Goal: Navigation & Orientation: Find specific page/section

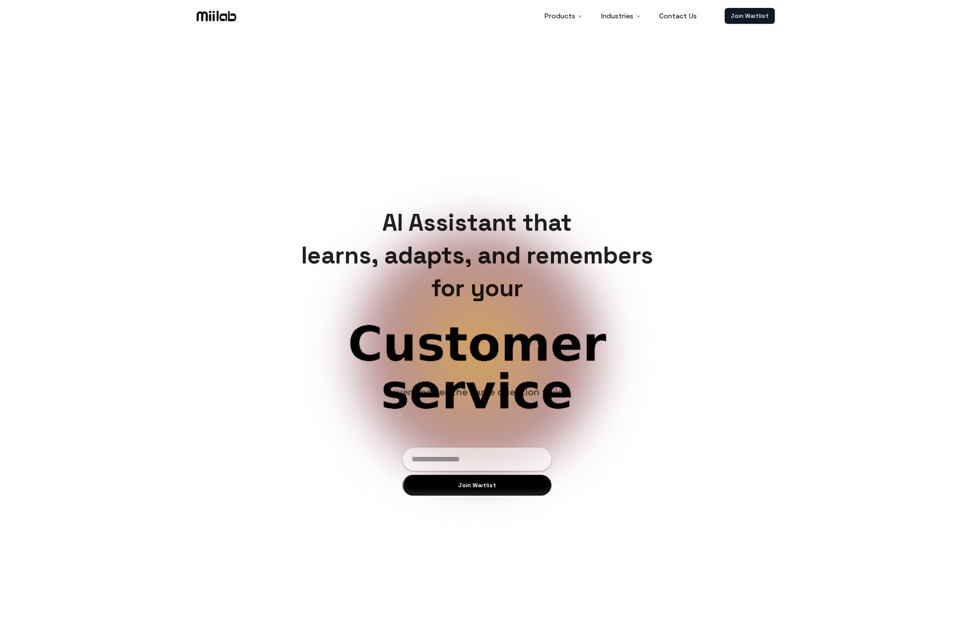
click at [445, 262] on h1 "AI Assistant that learns, adapts, and remembers for your" at bounding box center [477, 255] width 368 height 98
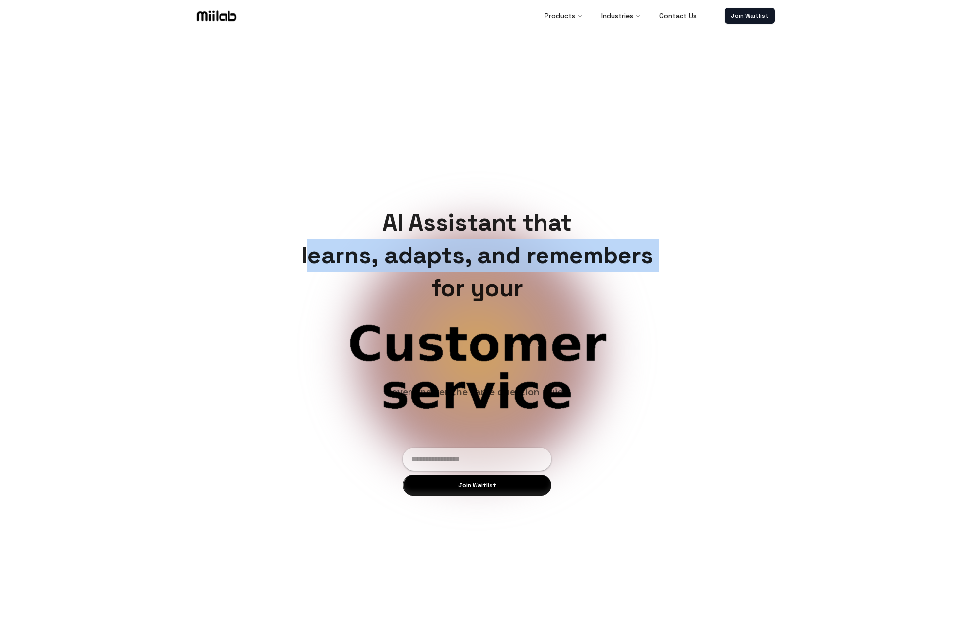
click at [445, 262] on h1 "AI Assistant that learns, adapts, and remembers for your" at bounding box center [477, 255] width 368 height 98
click at [491, 269] on h1 "AI Assistant that learns, adapts, and remembers for your" at bounding box center [477, 255] width 368 height 98
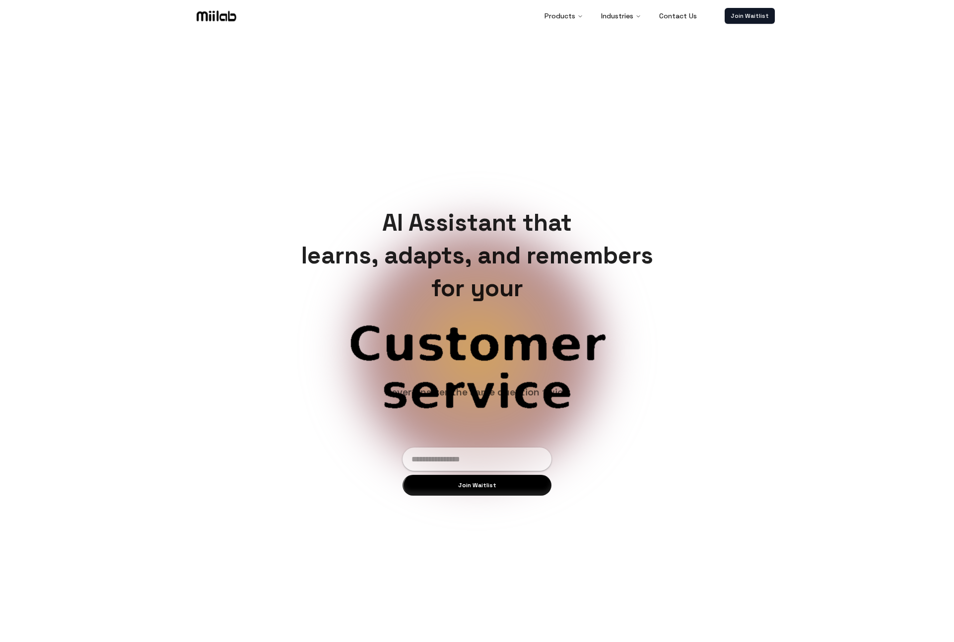
click at [498, 295] on h1 "AI Assistant that learns, adapts, and remembers for your" at bounding box center [477, 255] width 368 height 98
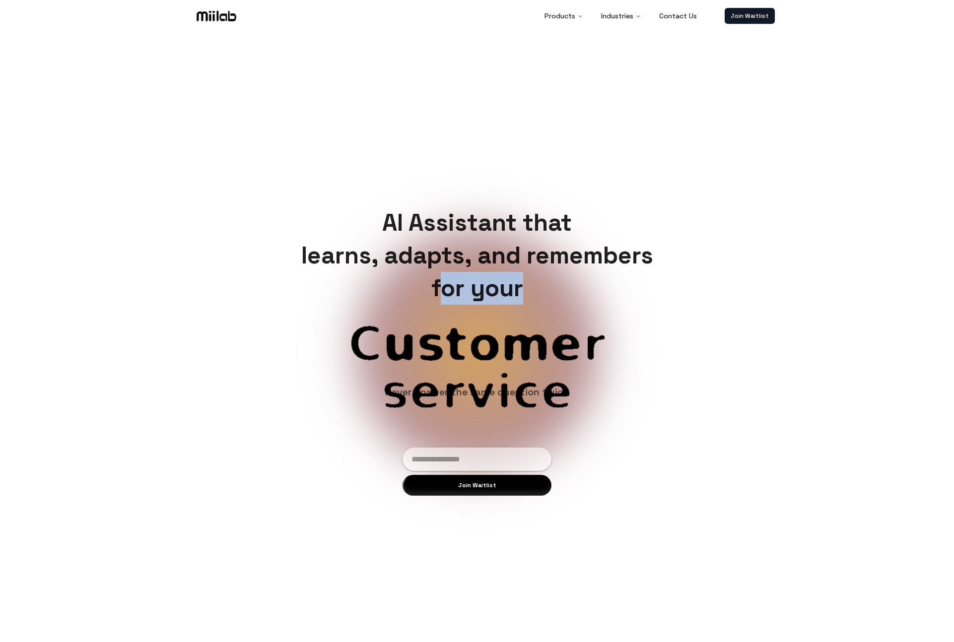
click at [498, 295] on h1 "AI Assistant that learns, adapts, and remembers for your" at bounding box center [477, 255] width 368 height 98
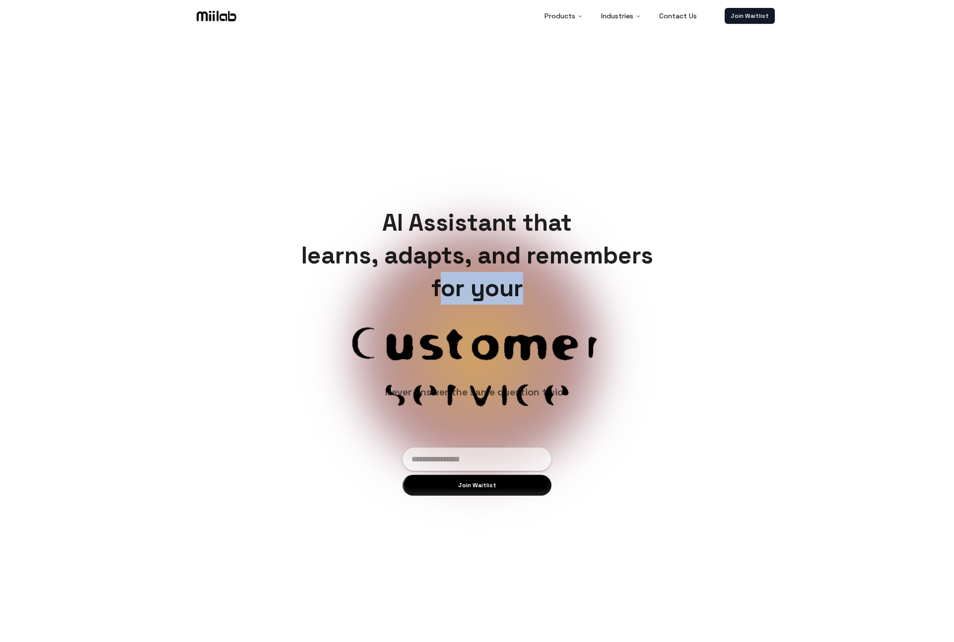
click at [577, 289] on h1 "AI Assistant that learns, adapts, and remembers for your" at bounding box center [477, 255] width 368 height 98
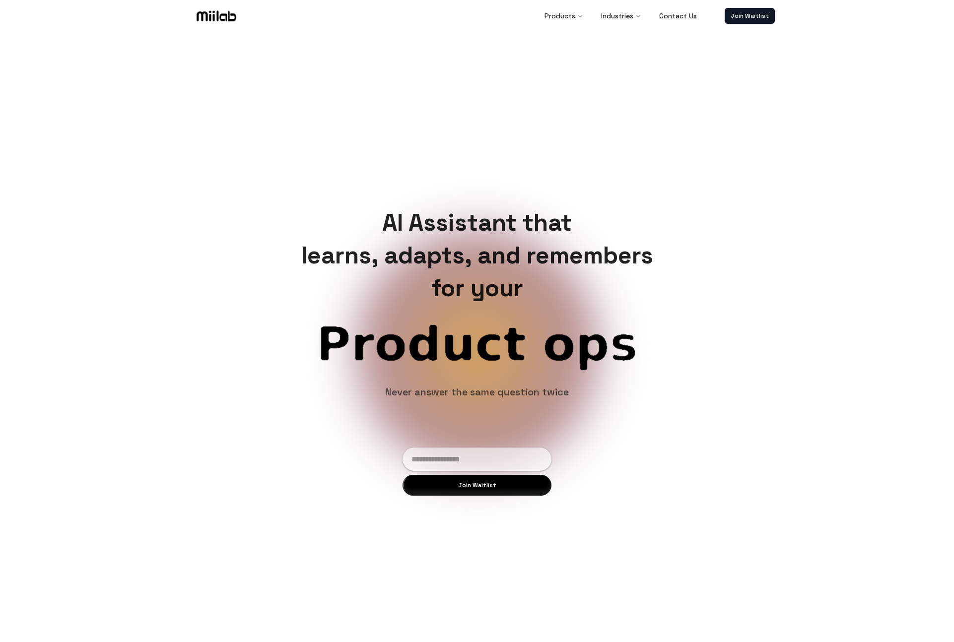
click at [513, 259] on h1 "AI Assistant that learns, adapts, and remembers for your" at bounding box center [477, 255] width 368 height 98
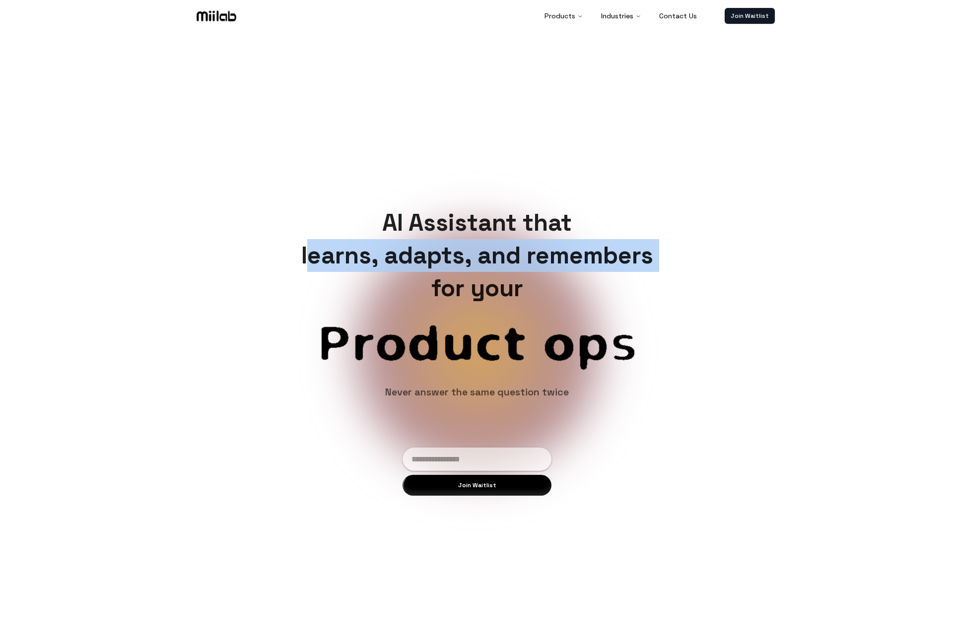
click at [513, 259] on h1 "AI Assistant that learns, adapts, and remembers for your" at bounding box center [477, 255] width 368 height 98
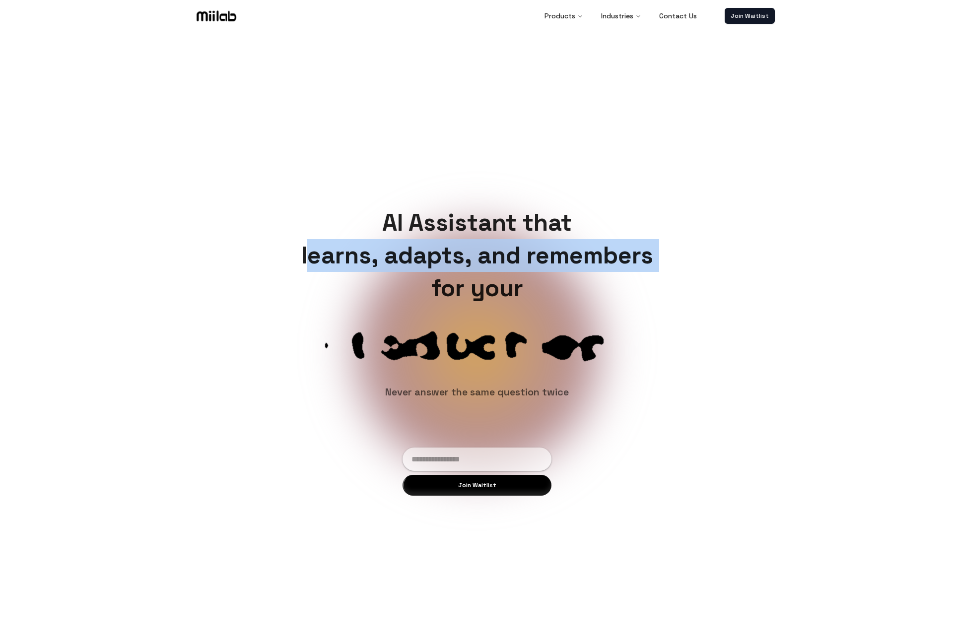
click at [541, 247] on h1 "AI Assistant that learns, adapts, and remembers for your" at bounding box center [477, 255] width 368 height 98
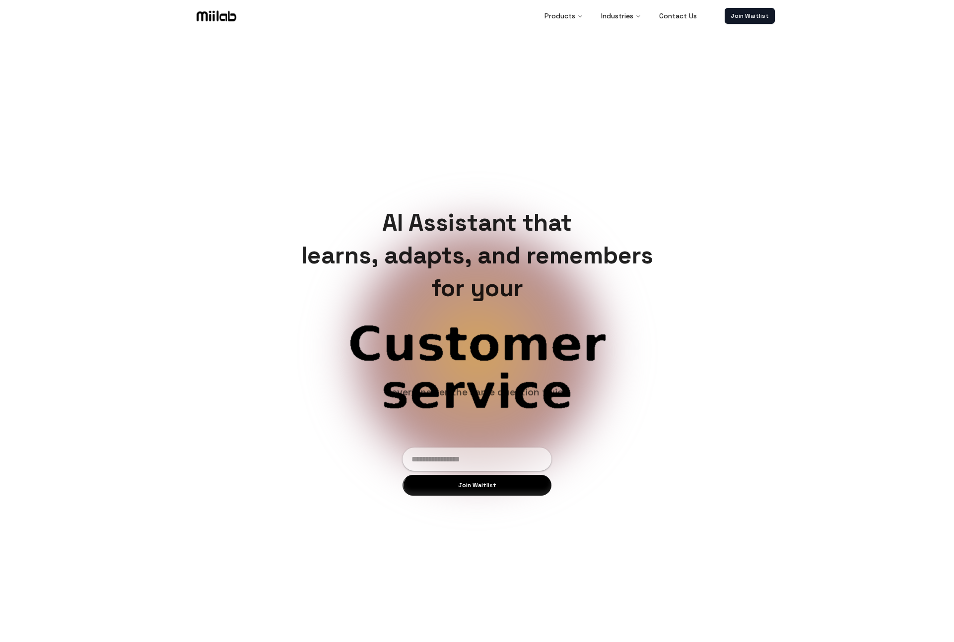
click at [489, 297] on h1 "AI Assistant that learns, adapts, and remembers for your" at bounding box center [477, 255] width 368 height 98
click at [510, 282] on h1 "AI Assistant that learns, adapts, and remembers for your" at bounding box center [477, 255] width 368 height 98
click at [485, 272] on h1 "AI Assistant that learns, adapts, and remembers for your" at bounding box center [477, 255] width 368 height 98
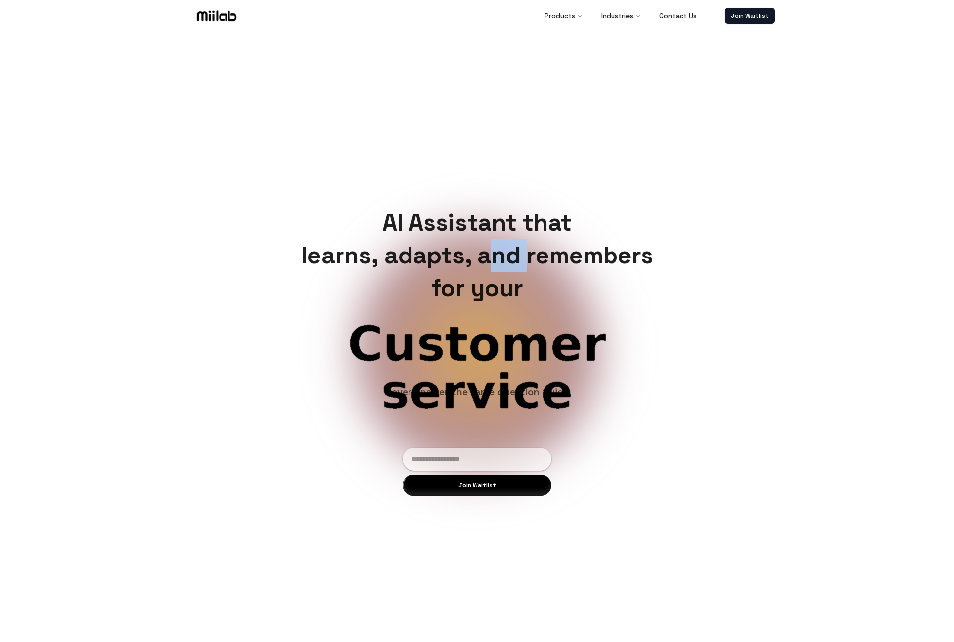
click at [485, 272] on h1 "AI Assistant that learns, adapts, and remembers for your" at bounding box center [477, 255] width 368 height 98
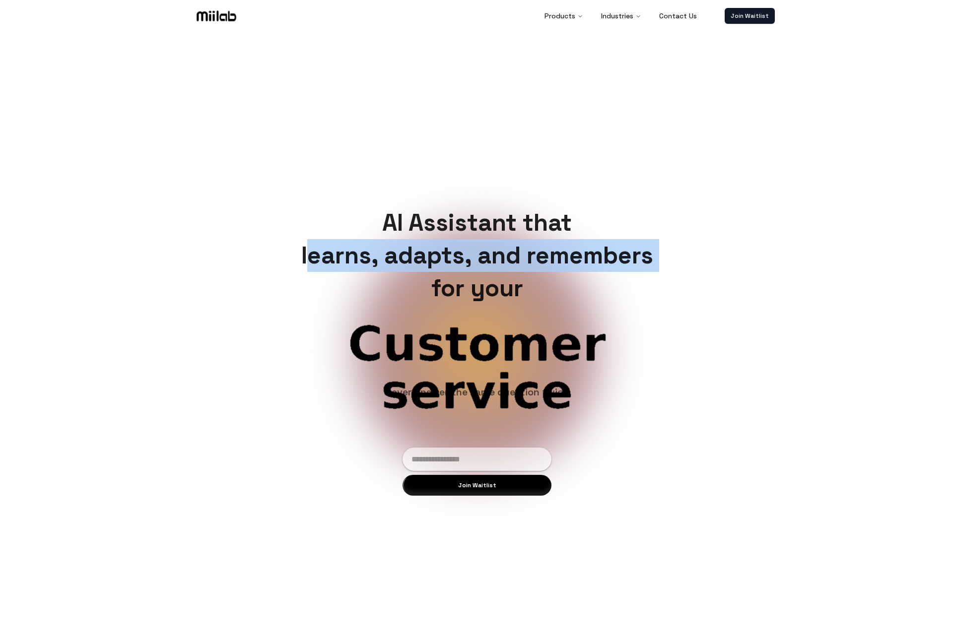
click at [485, 272] on h1 "AI Assistant that learns, adapts, and remembers for your" at bounding box center [477, 255] width 368 height 98
click at [492, 259] on h1 "AI Assistant that learns, adapts, and remembers for your" at bounding box center [477, 255] width 368 height 98
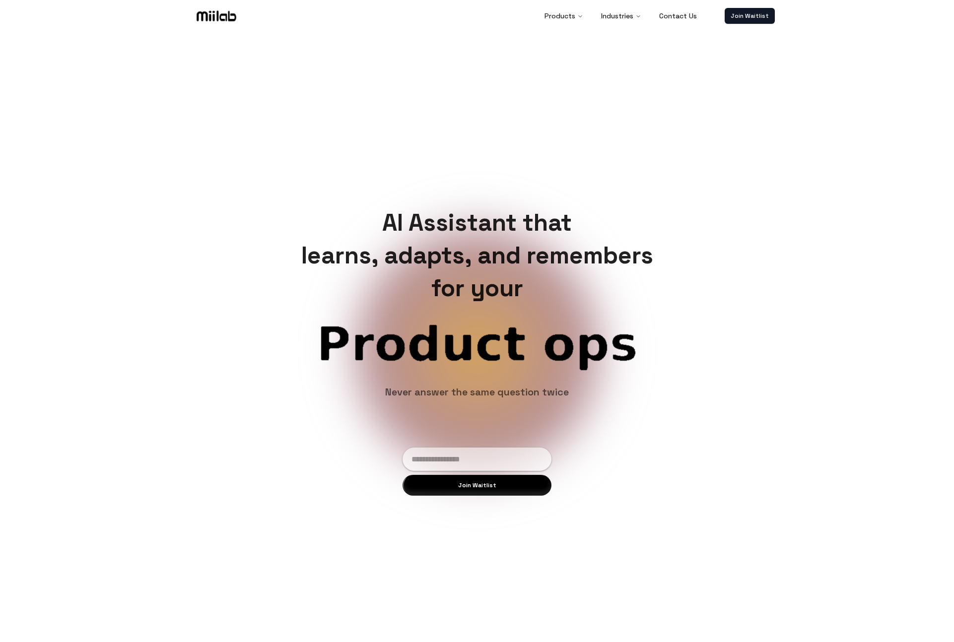
click at [483, 238] on h1 "AI Assistant that learns, adapts, and remembers for your" at bounding box center [477, 255] width 368 height 98
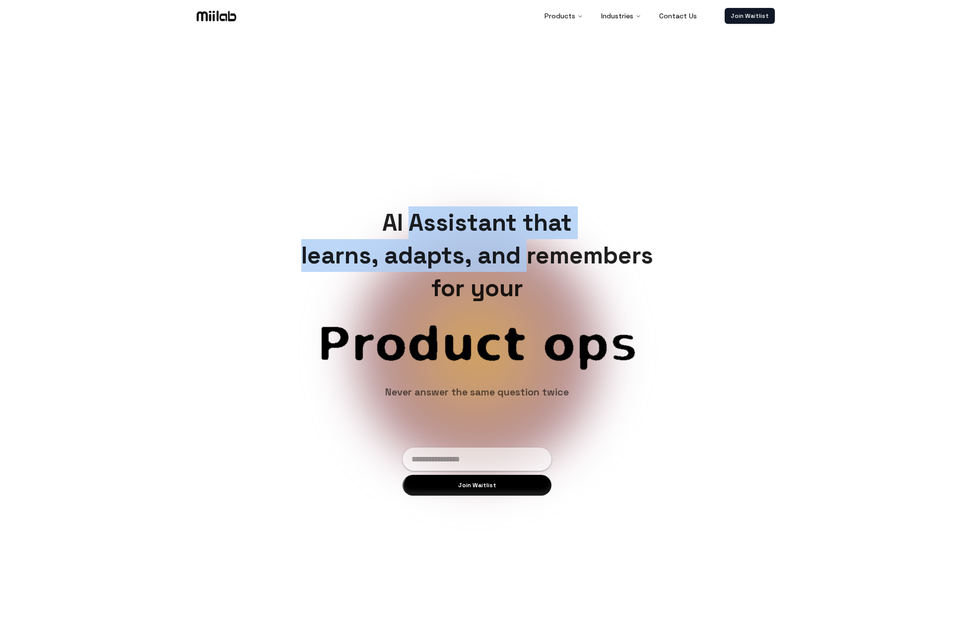
click at [484, 242] on h1 "AI Assistant that learns, adapts, and remembers for your" at bounding box center [477, 255] width 368 height 98
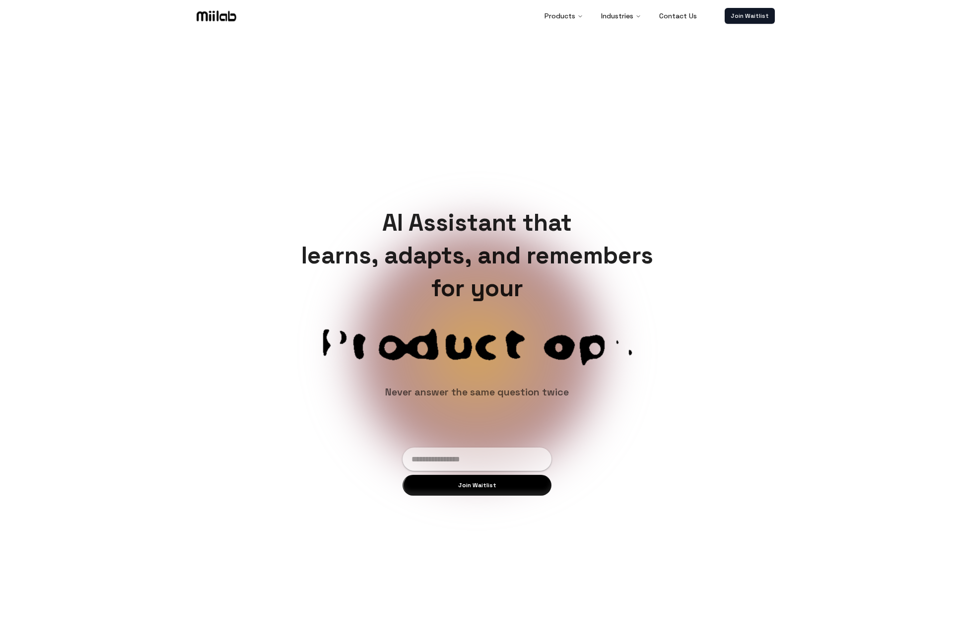
click at [483, 246] on h1 "AI Assistant that learns, adapts, and remembers for your" at bounding box center [477, 255] width 368 height 98
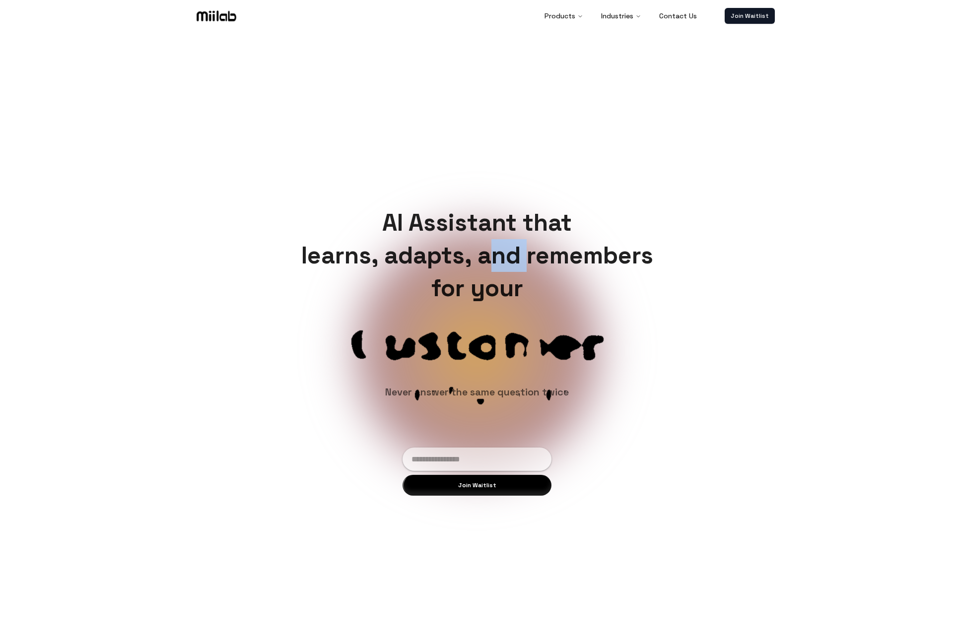
click at [483, 246] on h1 "AI Assistant that learns, adapts, and remembers for your" at bounding box center [477, 255] width 368 height 98
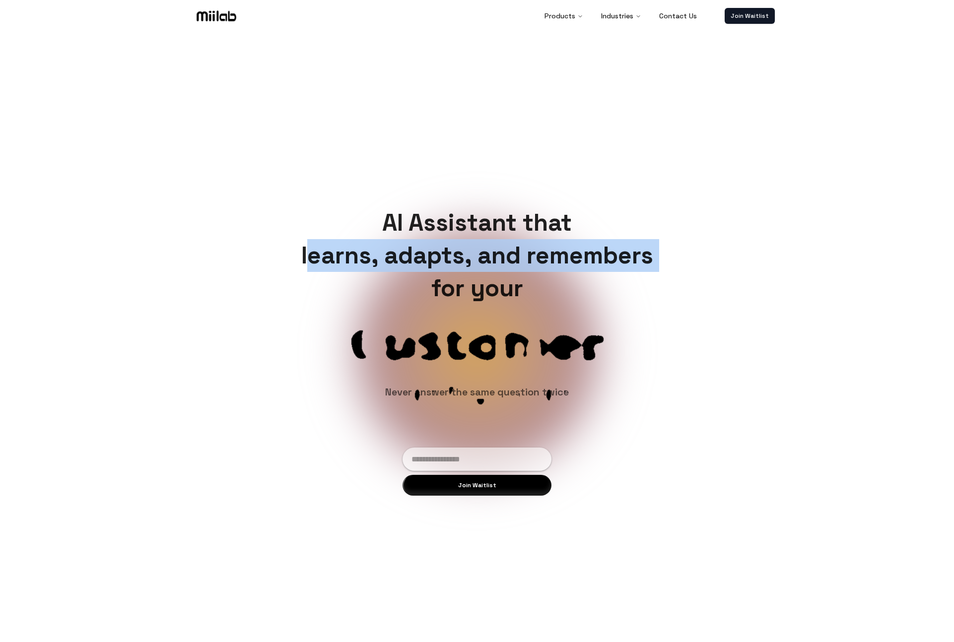
click at [483, 246] on h1 "AI Assistant that learns, adapts, and remembers for your" at bounding box center [477, 255] width 368 height 98
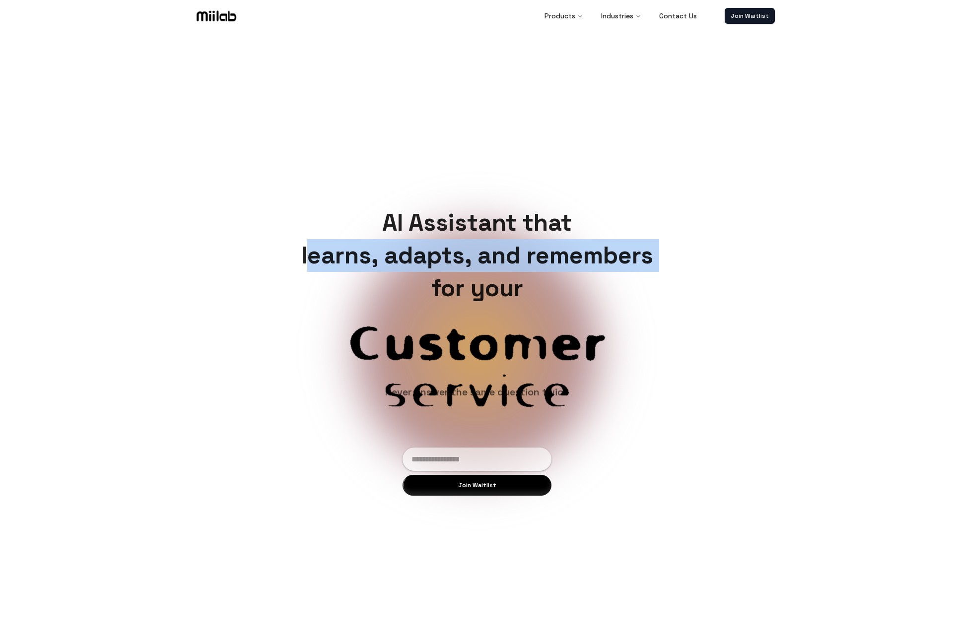
click at [483, 246] on h1 "AI Assistant that learns, adapts, and remembers for your" at bounding box center [477, 255] width 368 height 98
click at [490, 234] on h1 "AI Assistant that learns, adapts, and remembers for your" at bounding box center [477, 255] width 368 height 98
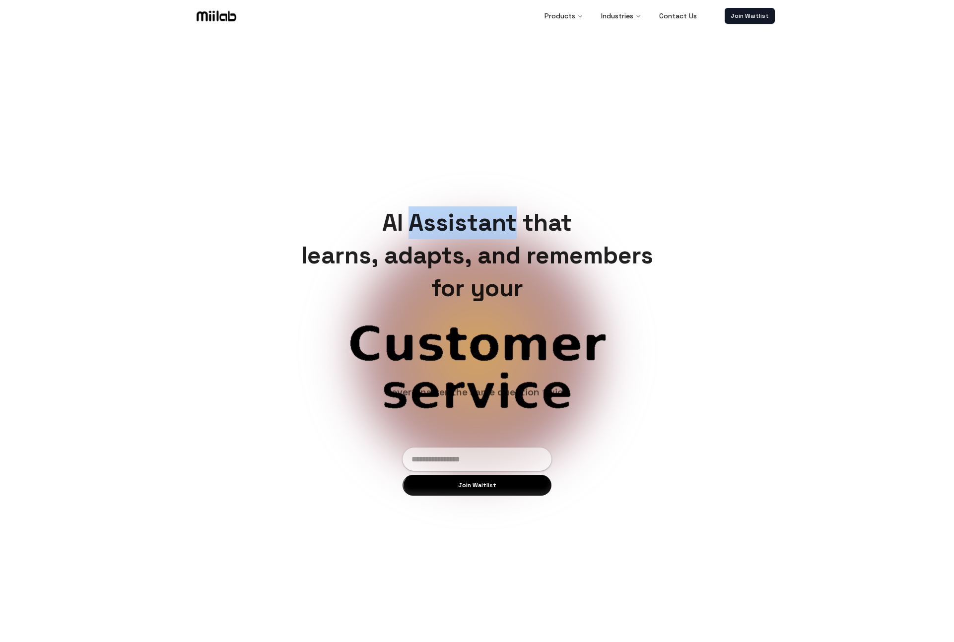
click at [490, 234] on h1 "AI Assistant that learns, adapts, and remembers for your" at bounding box center [477, 255] width 368 height 98
click at [502, 232] on h1 "AI Assistant that learns, adapts, and remembers for your" at bounding box center [477, 255] width 368 height 98
drag, startPoint x: 490, startPoint y: 320, endPoint x: 492, endPoint y: 331, distance: 10.7
click at [491, 328] on span "Biz ops" at bounding box center [477, 345] width 447 height 48
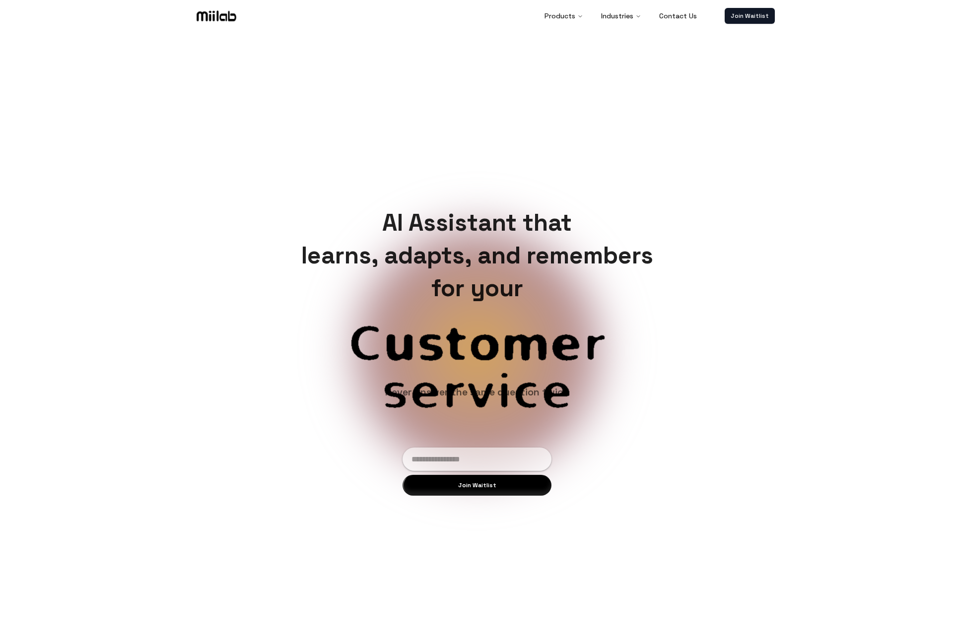
click at [493, 331] on span "Biz ops" at bounding box center [477, 345] width 447 height 48
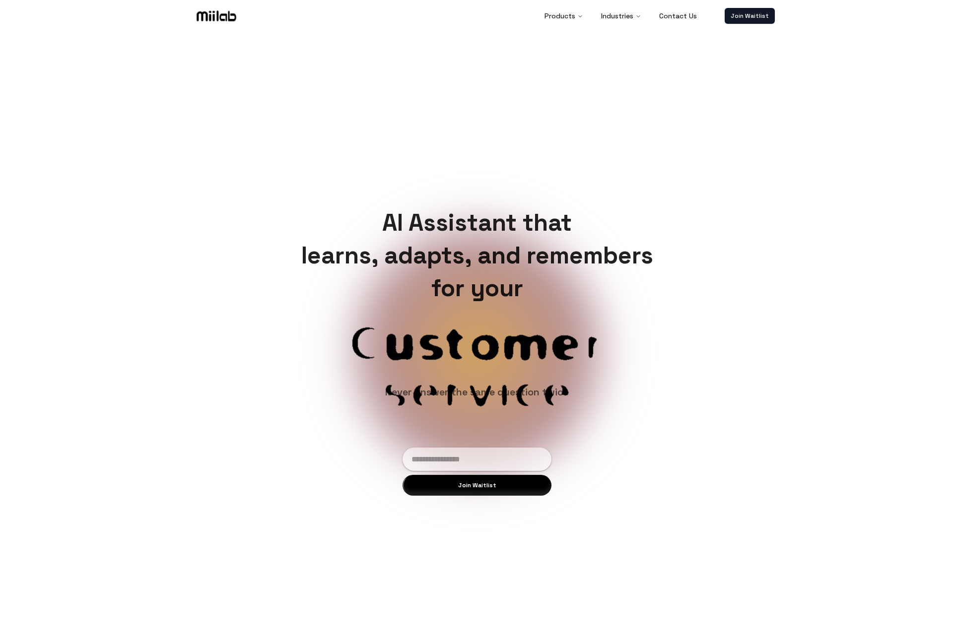
click at [492, 341] on span "Biz ops" at bounding box center [477, 345] width 447 height 48
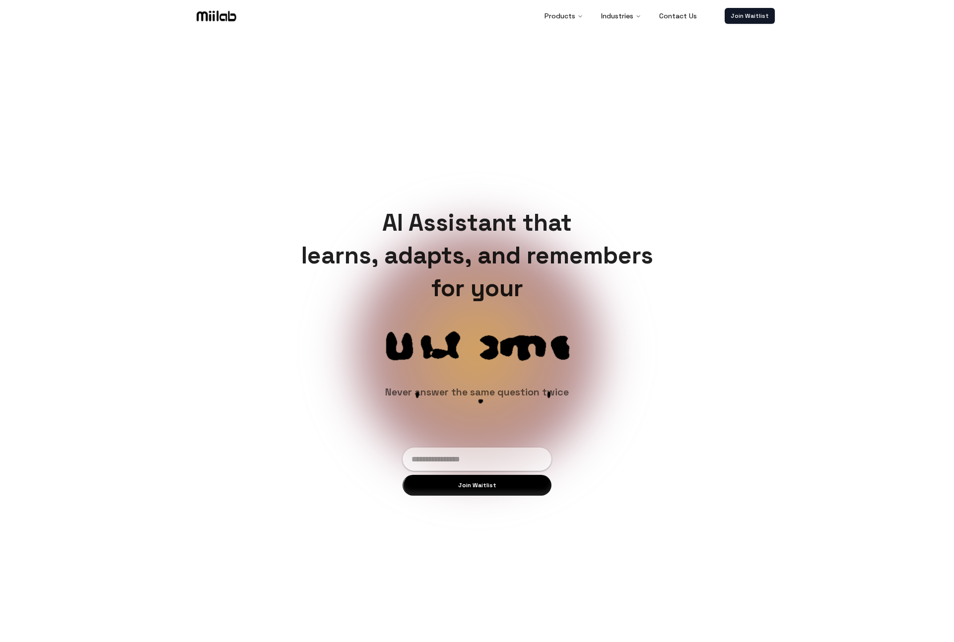
click at [492, 341] on span "Biz ops" at bounding box center [477, 345] width 447 height 48
click at [486, 283] on h1 "AI Assistant that learns, adapts, and remembers for your" at bounding box center [477, 255] width 368 height 98
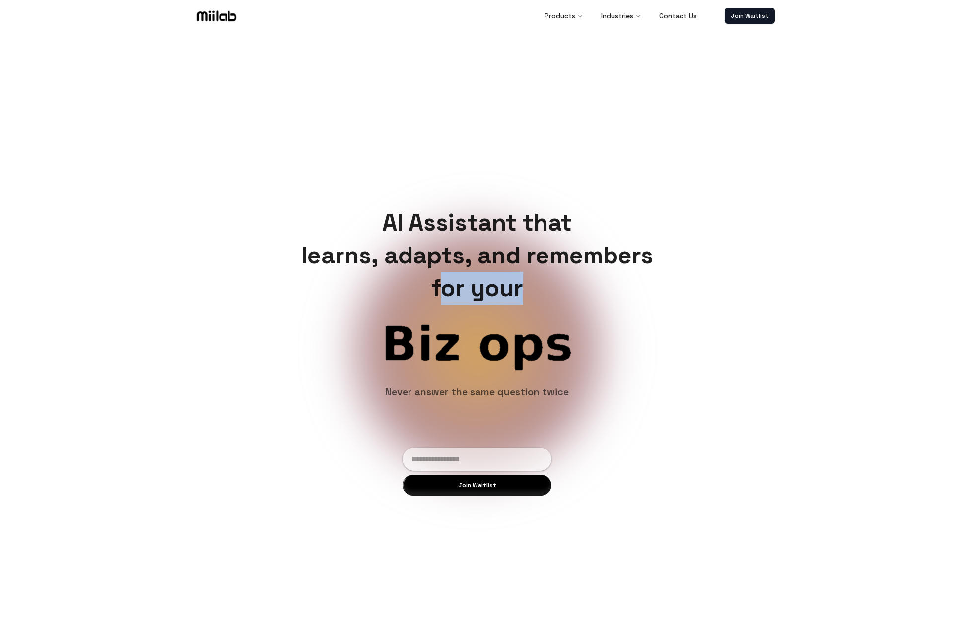
click at [486, 284] on h1 "AI Assistant that learns, adapts, and remembers for your" at bounding box center [477, 255] width 368 height 98
